Goal: Information Seeking & Learning: Find specific page/section

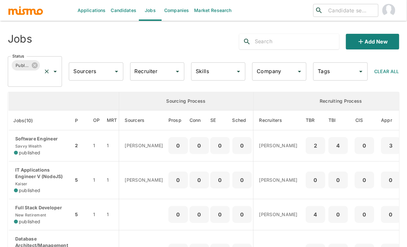
click at [42, 85] on div "Published Status" at bounding box center [35, 71] width 54 height 31
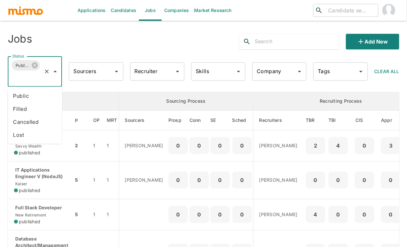
click at [29, 98] on li "Public" at bounding box center [35, 95] width 54 height 13
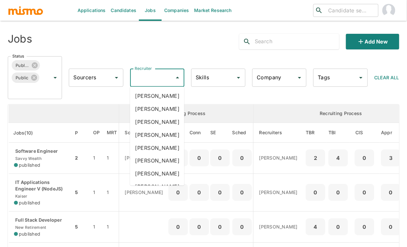
click at [157, 79] on input "Recruiter" at bounding box center [152, 77] width 39 height 12
type input "car"
click at [159, 137] on li "Carmen Vilachá" at bounding box center [157, 134] width 54 height 13
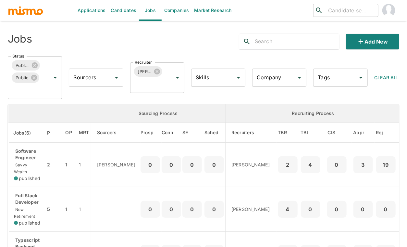
click at [153, 88] on input "Recruiter" at bounding box center [148, 84] width 30 height 12
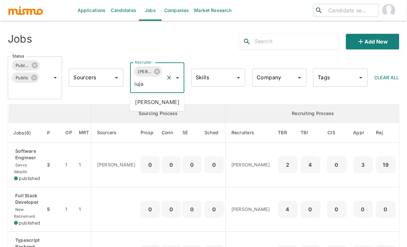
type input "lujan"
click at [146, 105] on li "Maria Lujan Ciommo" at bounding box center [157, 101] width 54 height 13
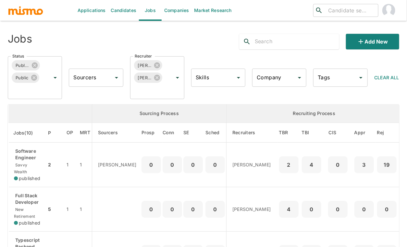
click at [84, 37] on div "Jobs" at bounding box center [85, 39] width 165 height 21
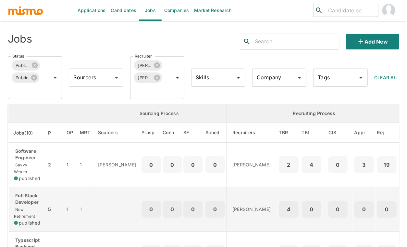
click at [25, 187] on td "Full Stack Developer New Retirement published" at bounding box center [27, 209] width 38 height 44
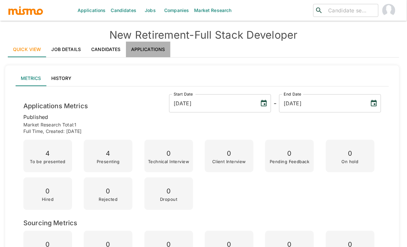
click at [160, 51] on link "Applications" at bounding box center [148, 50] width 44 height 16
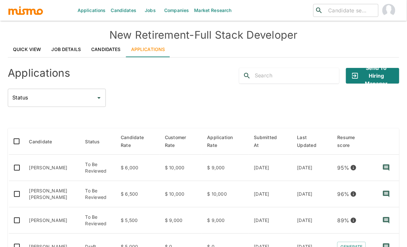
click at [151, 92] on div "Status Status" at bounding box center [204, 98] width 392 height 18
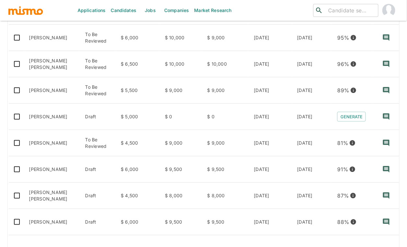
scroll to position [144, 0]
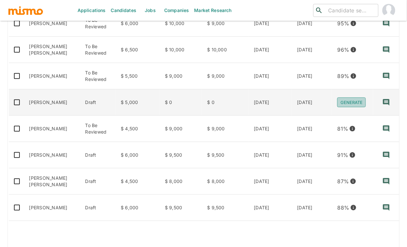
click at [349, 102] on button "Generate" at bounding box center [351, 102] width 29 height 10
click at [115, 232] on td "enhanced table" at bounding box center [129, 238] width 242 height 34
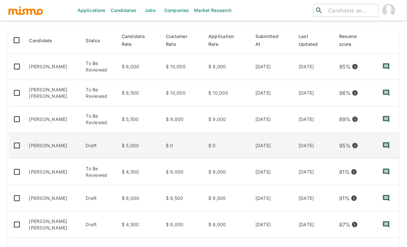
scroll to position [115, 0]
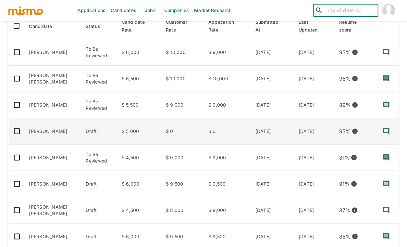
click at [339, 8] on input "search" at bounding box center [351, 10] width 50 height 9
paste input "alfredo@alfredoribeiro.com"
type input "alfredo@alfredoribeiro.com"
click at [120, 10] on link "Candidates" at bounding box center [123, 10] width 31 height 21
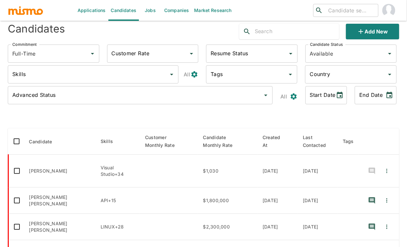
scroll to position [120, 0]
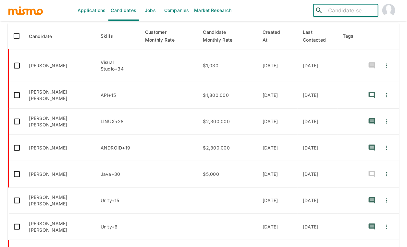
click at [340, 15] on input "search" at bounding box center [351, 10] width 50 height 9
paste input "Vitor Bittencourt:"
type input "[PERSON_NAME]"
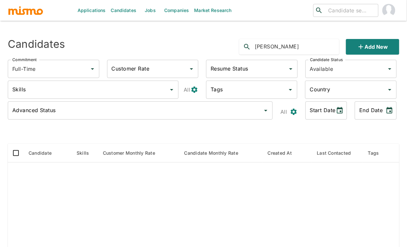
drag, startPoint x: 300, startPoint y: 45, endPoint x: 230, endPoint y: 44, distance: 70.5
click at [230, 44] on div "Candidates [PERSON_NAME] Add new" at bounding box center [201, 44] width 397 height 21
paste input "[EMAIL_ADDRESS][DOMAIN_NAME]"
type input "[EMAIL_ADDRESS][DOMAIN_NAME]"
click at [247, 46] on icon "search" at bounding box center [247, 47] width 8 height 8
